Goal: Check status: Check status

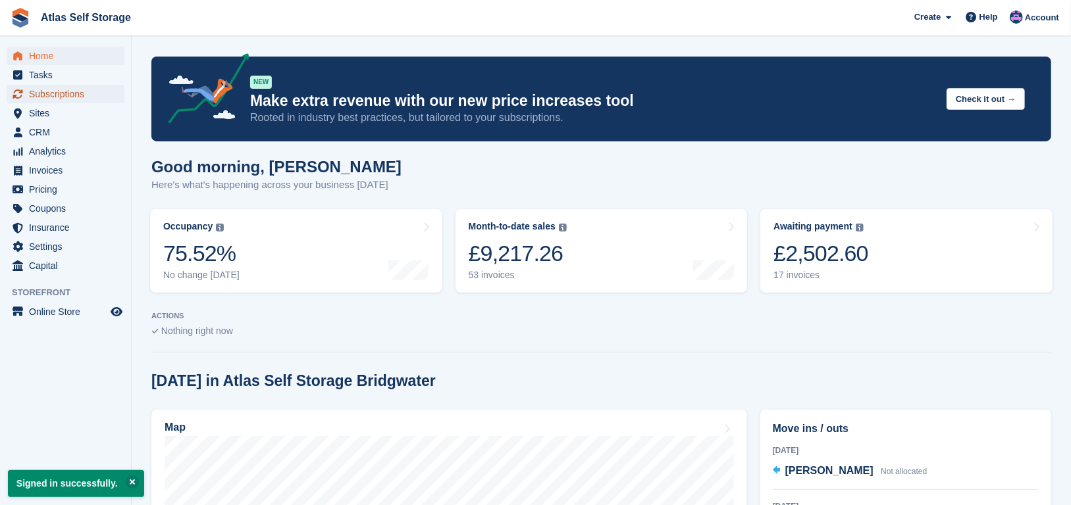
click at [62, 95] on span "Subscriptions" at bounding box center [68, 94] width 79 height 18
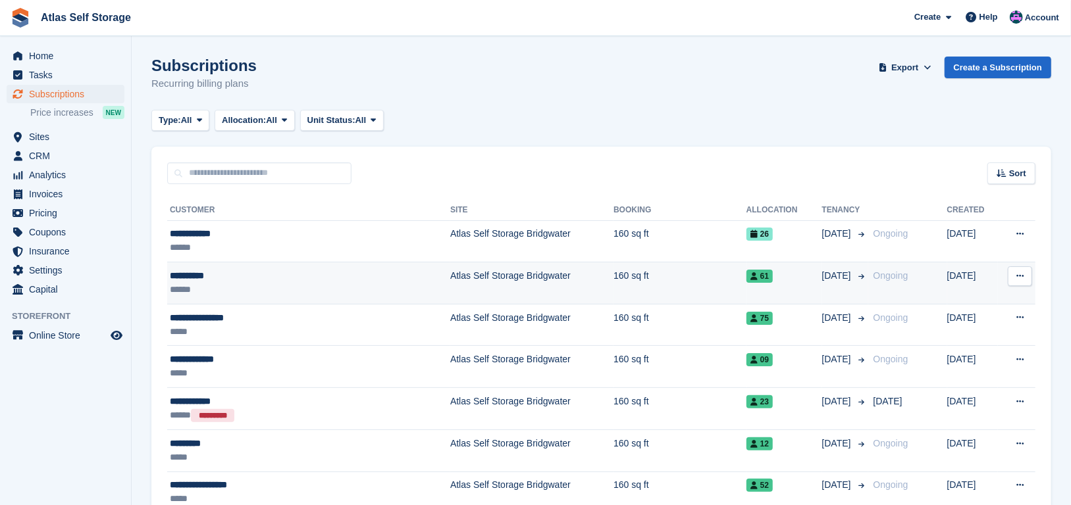
click at [450, 280] on td "Atlas Self Storage Bridgwater" at bounding box center [531, 284] width 163 height 42
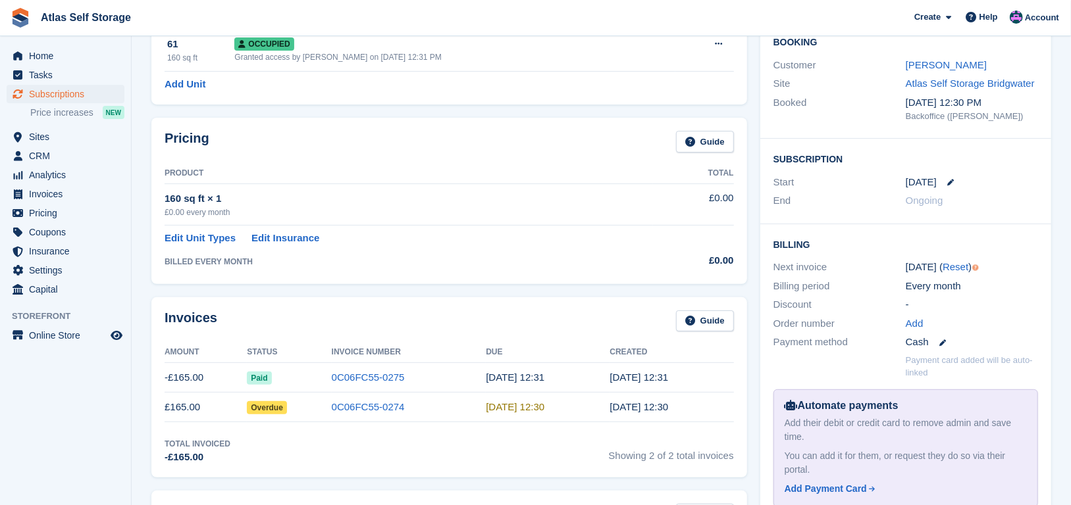
scroll to position [132, 0]
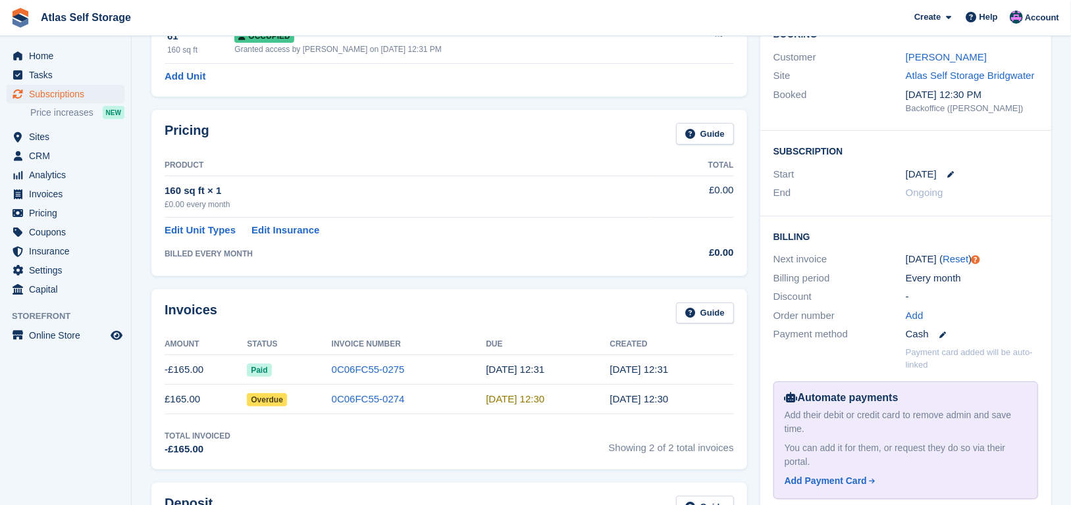
drag, startPoint x: 233, startPoint y: 204, endPoint x: 166, endPoint y: 206, distance: 67.2
click at [166, 206] on div "£0.00 every month" at bounding box center [409, 205] width 488 height 12
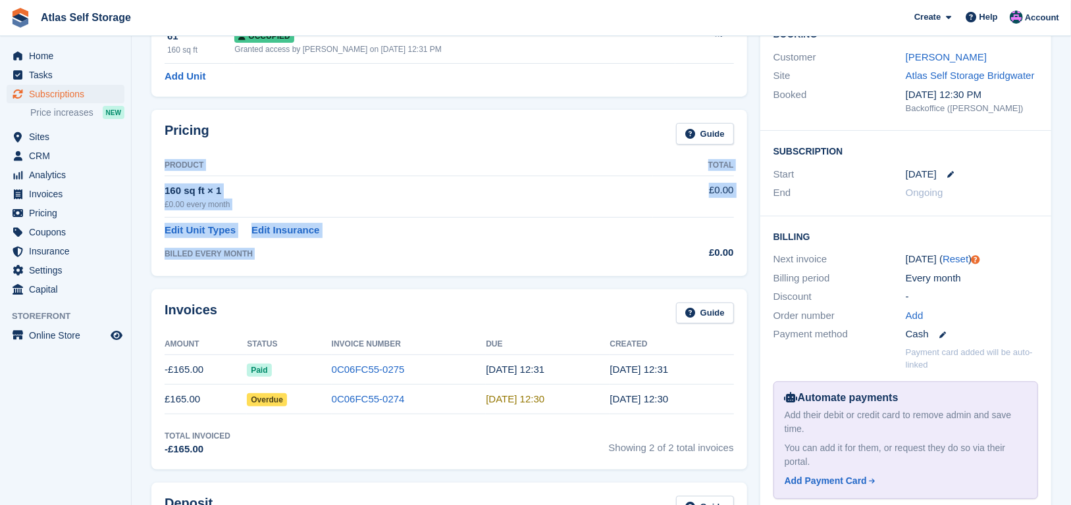
drag, startPoint x: 702, startPoint y: 251, endPoint x: 736, endPoint y: 247, distance: 33.7
click at [736, 247] on div "Pricing Guide Product Total 160 sq ft × 1 £0.00 every month £0.00 Edit Unit Typ…" at bounding box center [449, 193] width 596 height 166
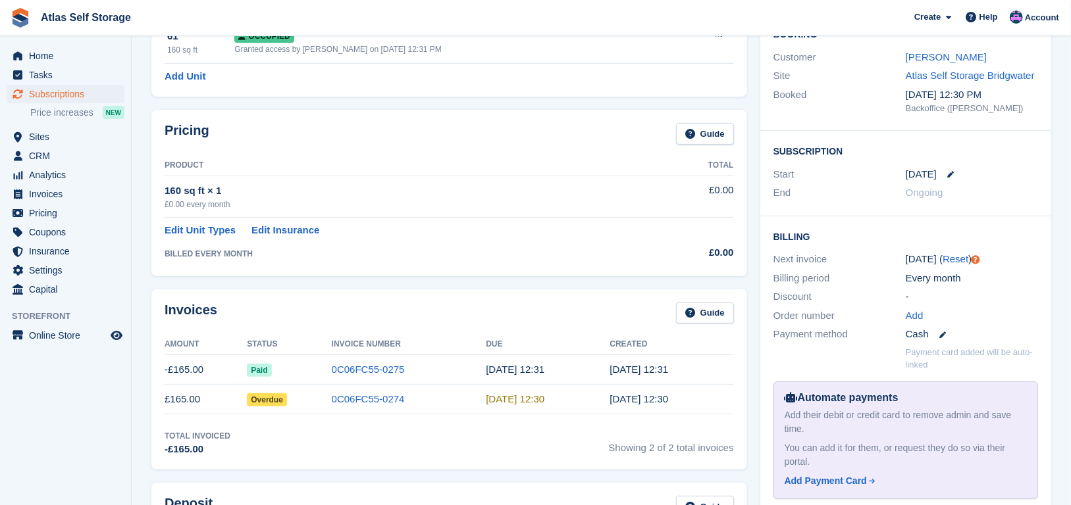
click at [552, 226] on td "Edit Unit Types Edit Insurance" at bounding box center [409, 228] width 488 height 20
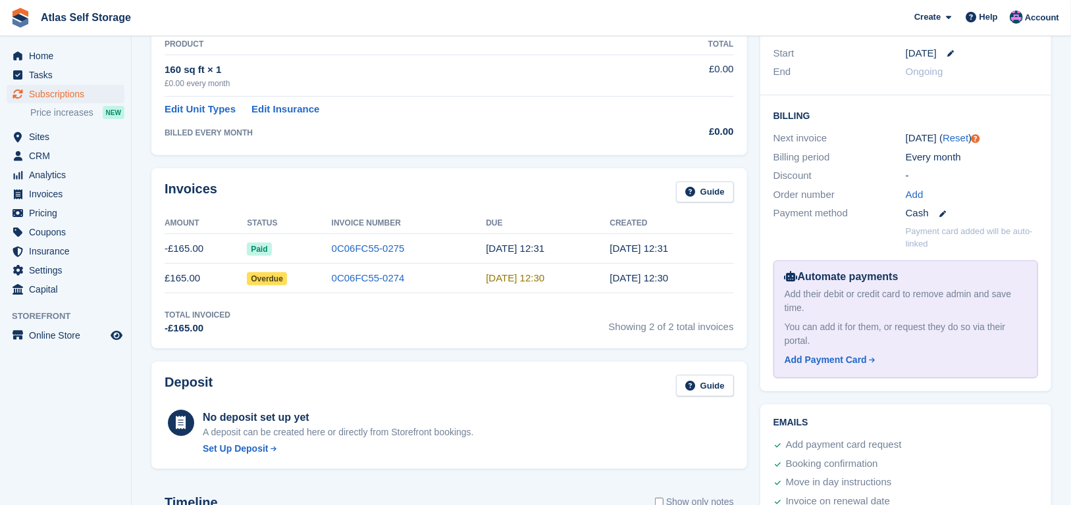
scroll to position [263, 0]
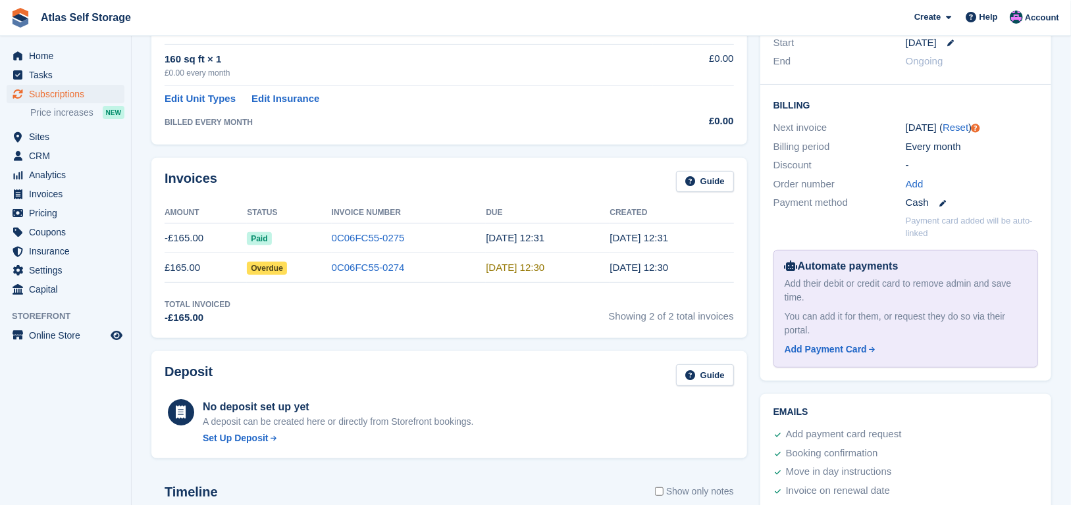
drag, startPoint x: 675, startPoint y: 271, endPoint x: 375, endPoint y: 292, distance: 300.2
click at [281, 253] on tr "£165.00 Overdue 0C06FC55-0274 [DATE] 12:30 [DATE] 12:30" at bounding box center [449, 268] width 569 height 30
click at [495, 313] on div "Total Invoiced -£165.00 Showing 2 of 2 total invoices" at bounding box center [449, 312] width 569 height 27
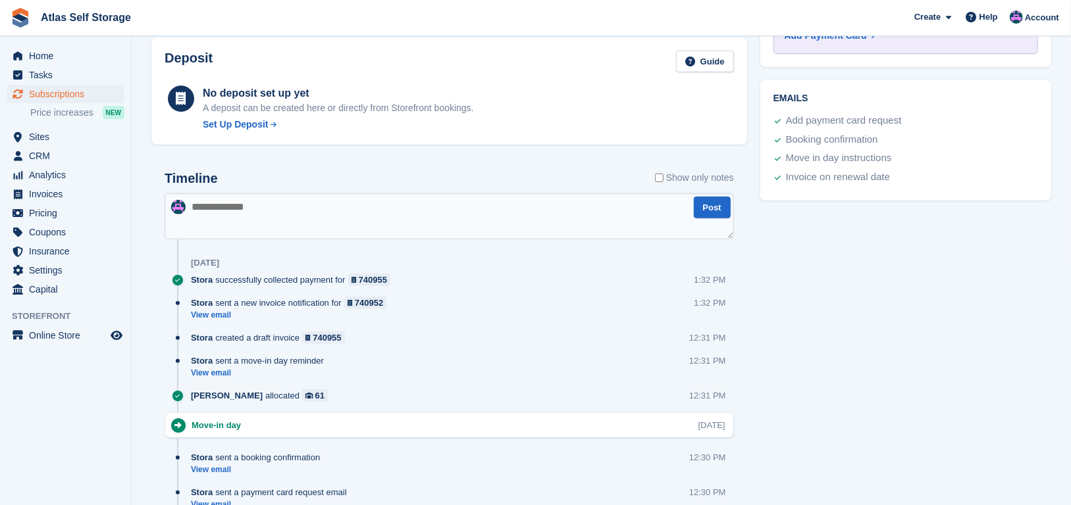
scroll to position [592, 0]
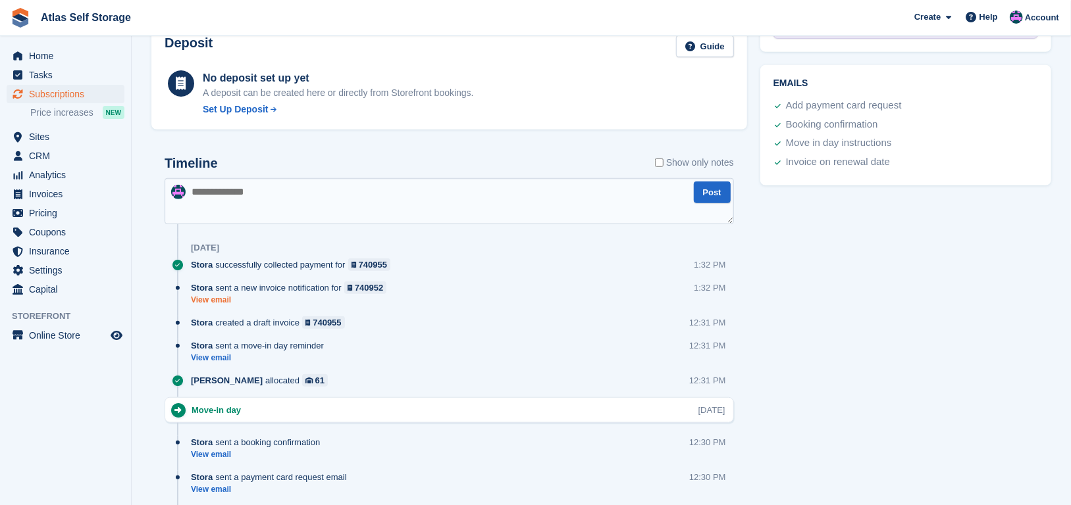
click at [220, 299] on link "View email" at bounding box center [292, 300] width 202 height 11
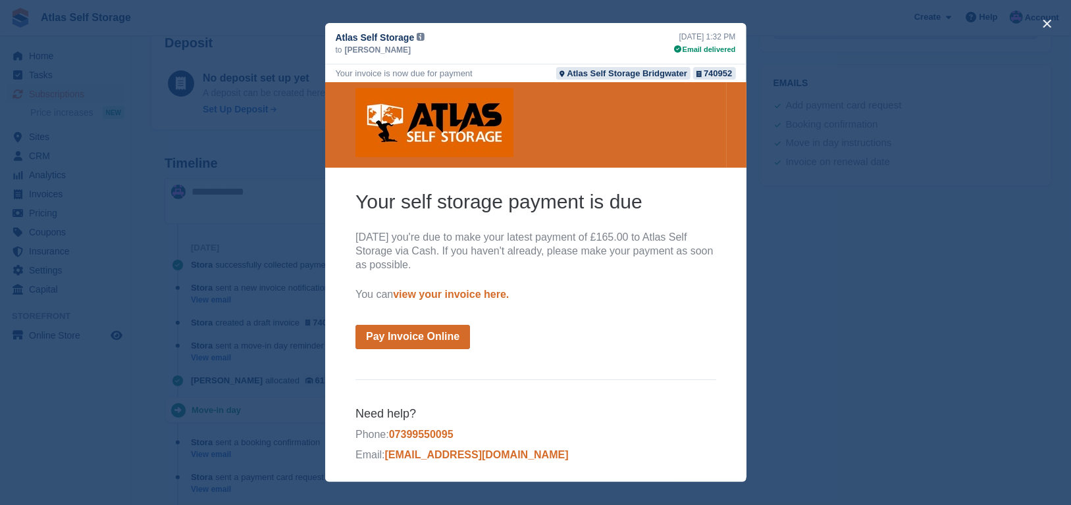
scroll to position [7, 0]
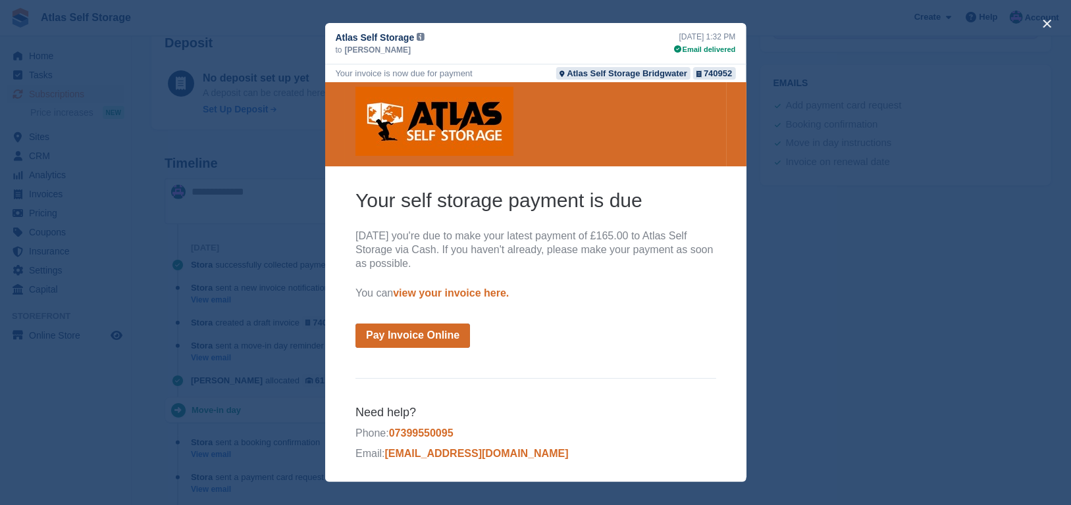
click at [842, 239] on div "close" at bounding box center [535, 252] width 1071 height 505
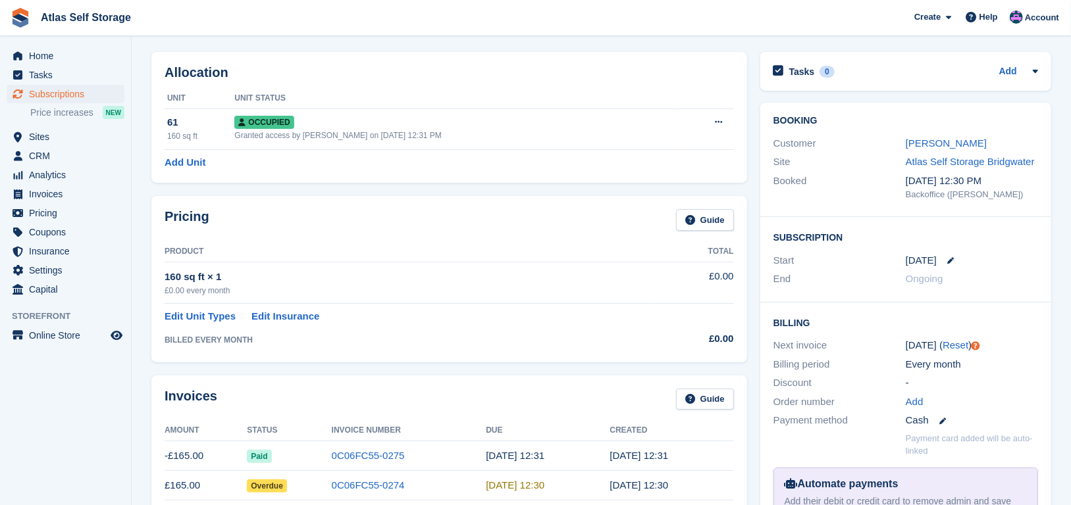
scroll to position [0, 0]
